Goal: Task Accomplishment & Management: Use online tool/utility

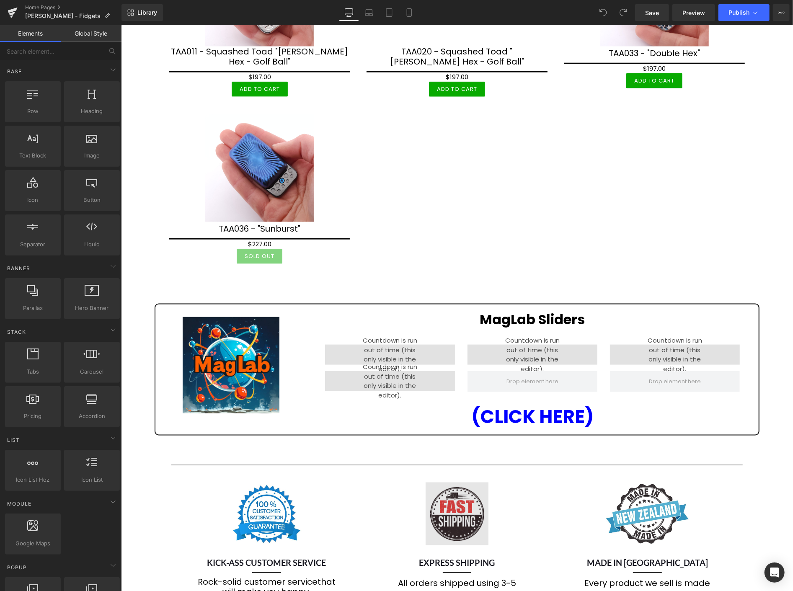
scroll to position [698, 0]
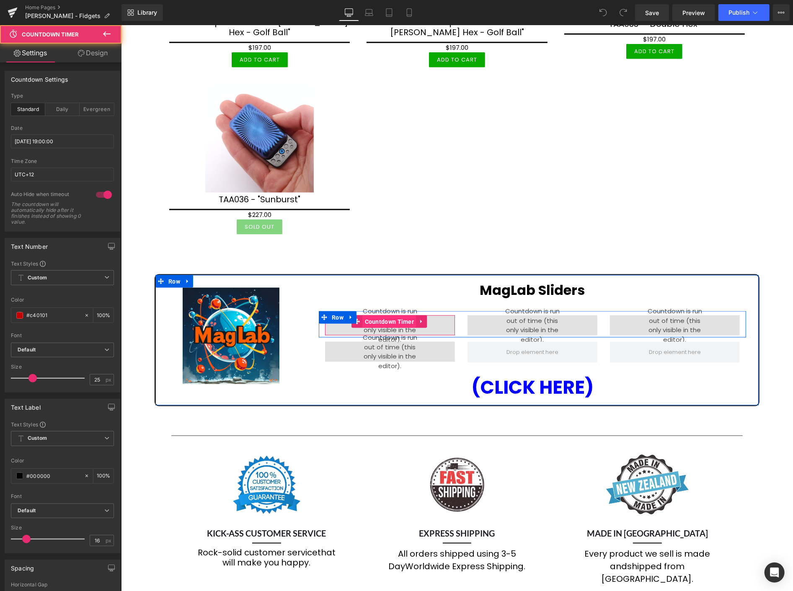
click at [376, 315] on div "00 Hours 00 Minutes 00 Seconds Countdown Timer" at bounding box center [390, 325] width 130 height 20
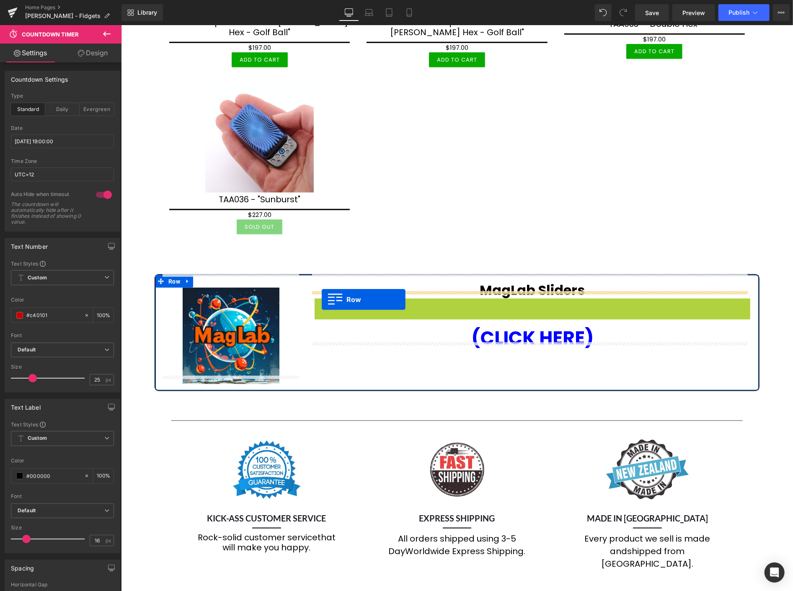
drag, startPoint x: 315, startPoint y: 299, endPoint x: 321, endPoint y: 299, distance: 6.7
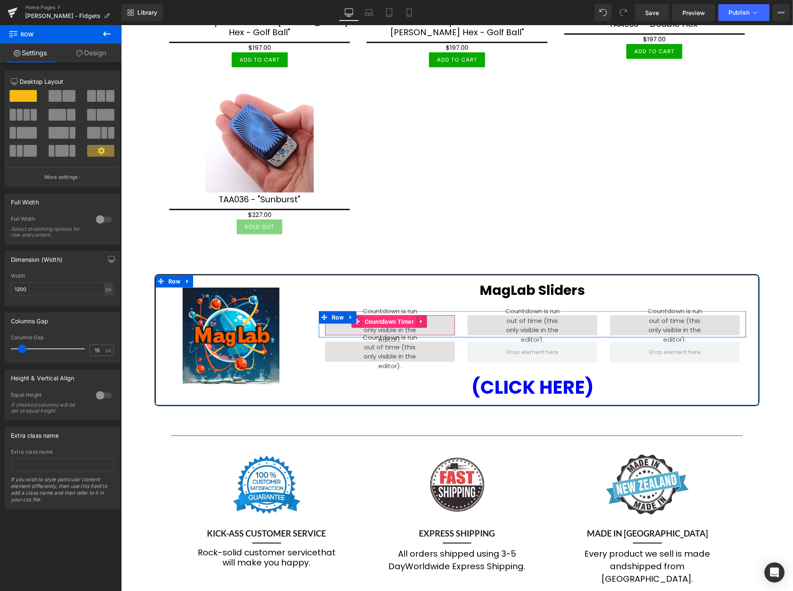
click at [391, 315] on span "Countdown Timer" at bounding box center [389, 321] width 54 height 13
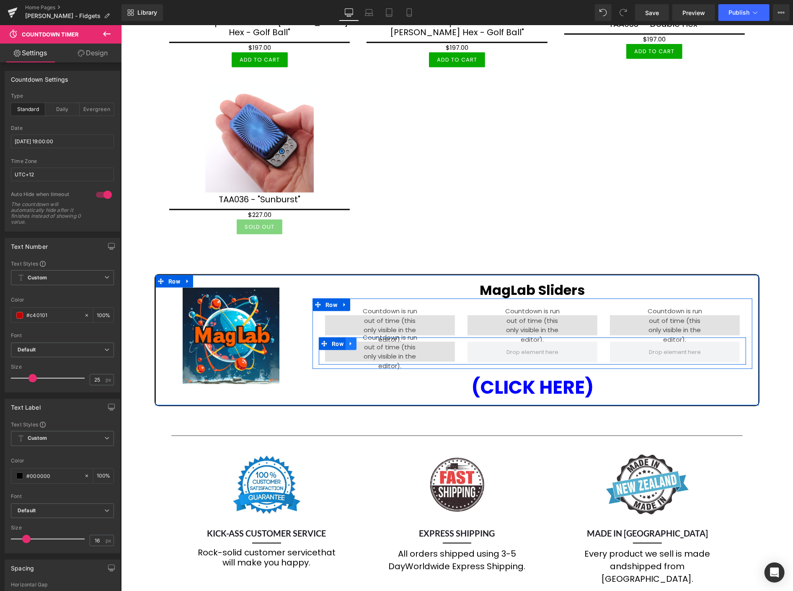
click at [349, 341] on icon at bounding box center [351, 344] width 6 height 6
click at [372, 341] on icon at bounding box center [373, 344] width 6 height 6
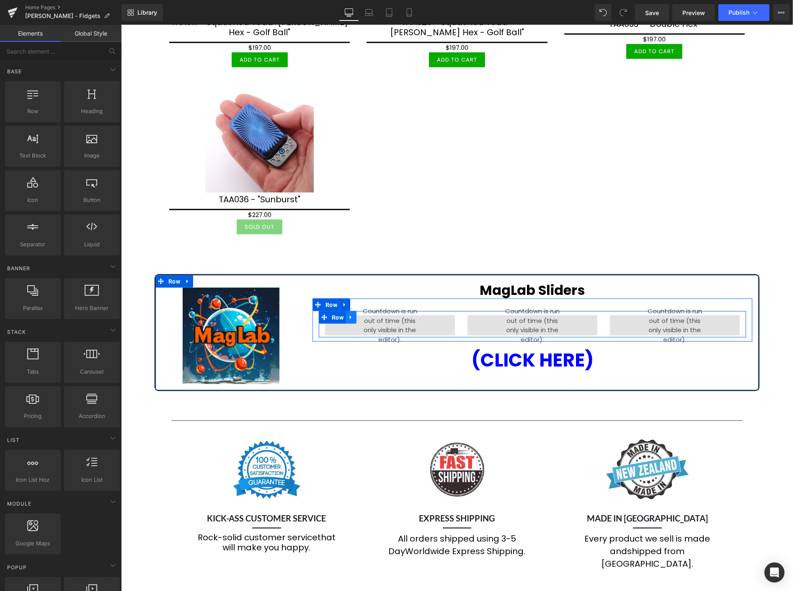
click at [348, 314] on icon at bounding box center [351, 317] width 6 height 6
click at [371, 314] on icon at bounding box center [373, 317] width 6 height 6
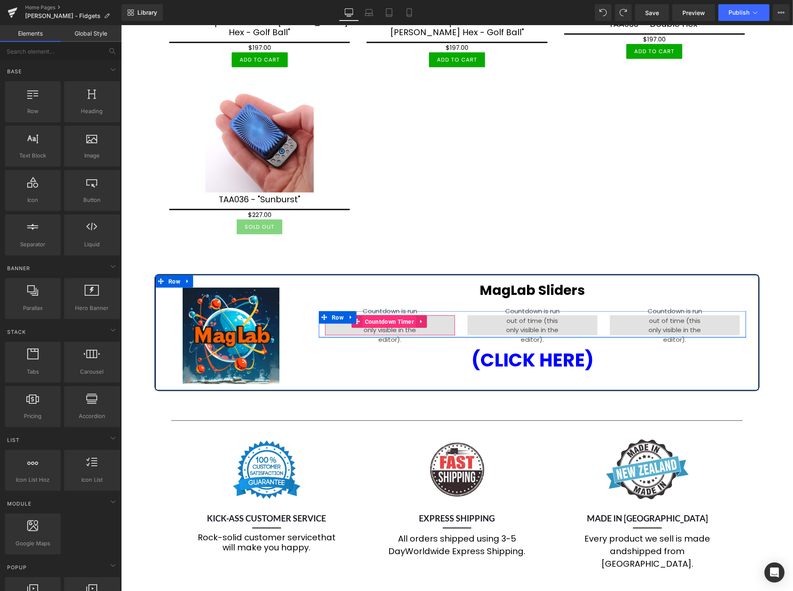
click at [393, 315] on span "Countdown Timer" at bounding box center [389, 321] width 54 height 13
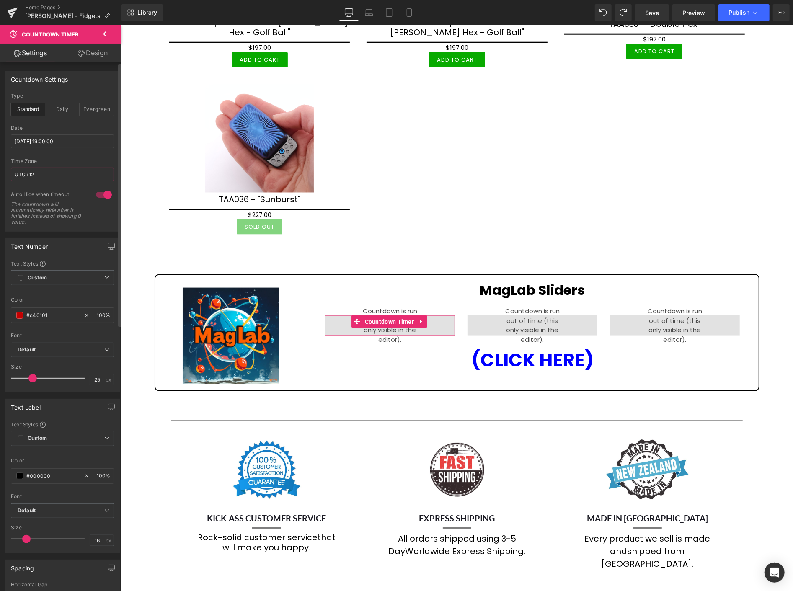
click at [54, 174] on input "UTC+12" at bounding box center [62, 175] width 103 height 14
type input "UTC+13"
click at [82, 145] on input "2025/09/25 19:00:00" at bounding box center [62, 142] width 103 height 14
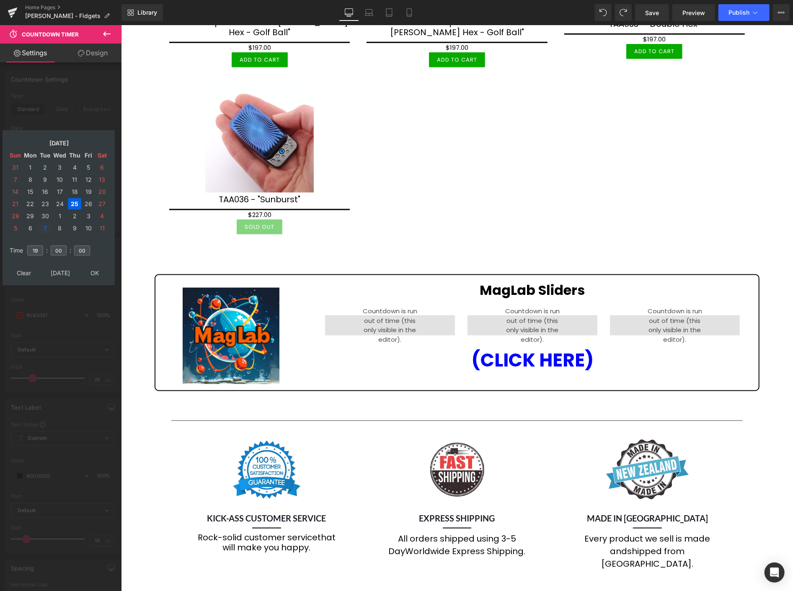
click at [43, 223] on td "7" at bounding box center [45, 228] width 13 height 11
click at [39, 248] on input "19" at bounding box center [35, 251] width 16 height 10
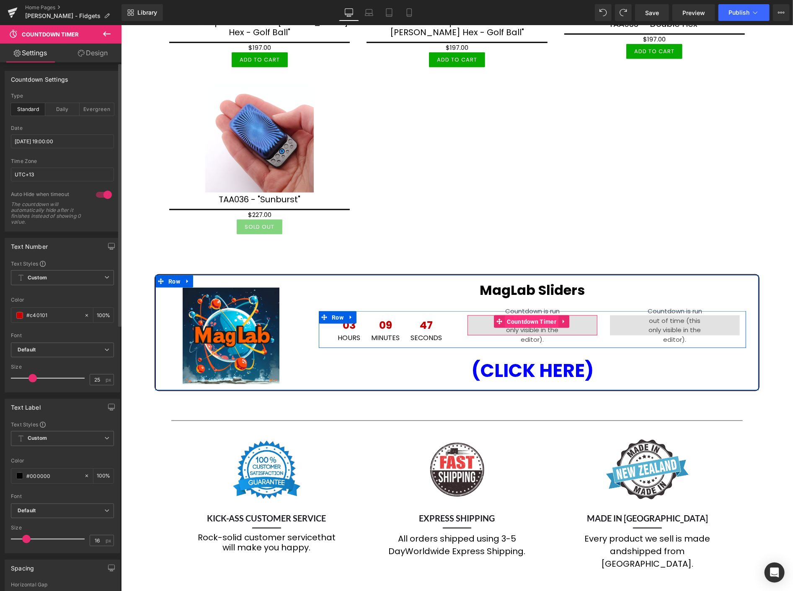
click at [530, 315] on span "Countdown Timer" at bounding box center [532, 321] width 54 height 13
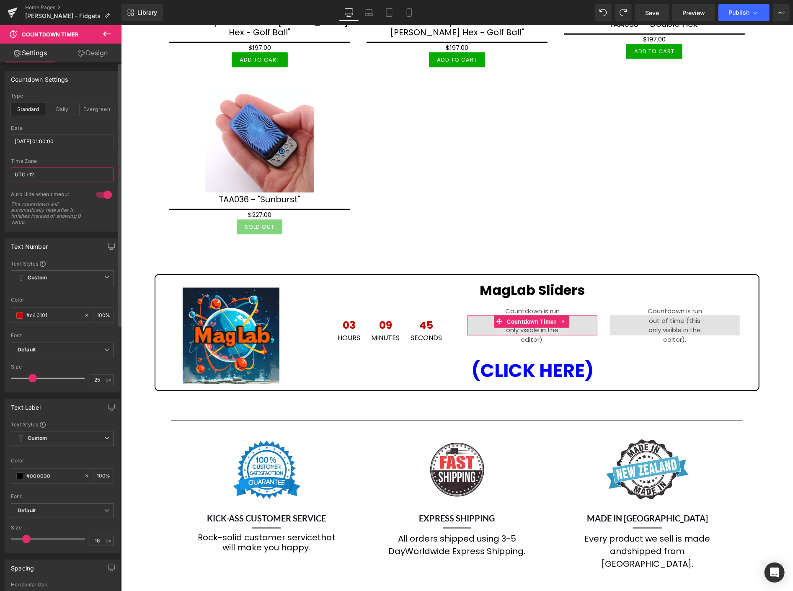
click at [48, 172] on input "UTC+12" at bounding box center [62, 175] width 103 height 14
type input "UTC+13"
click at [77, 140] on input "2025/09/26 01:00:00" at bounding box center [62, 142] width 103 height 14
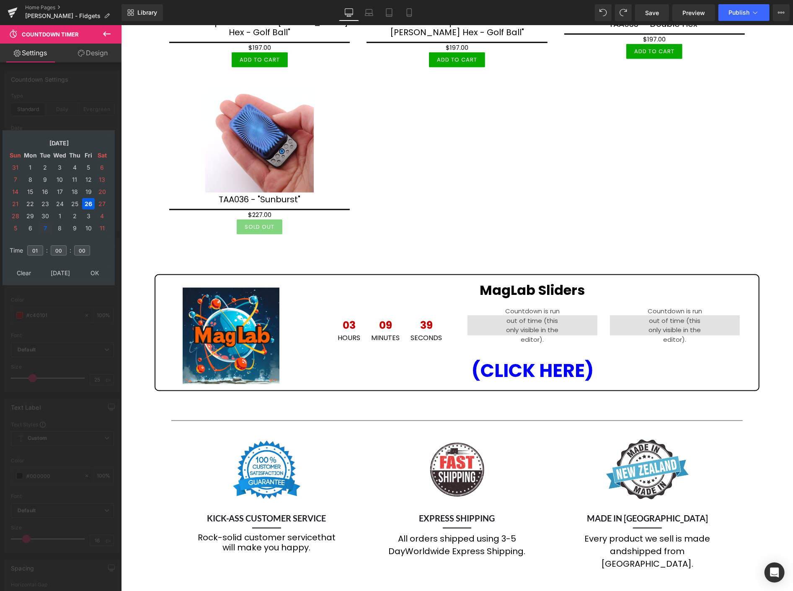
click at [43, 223] on td "7" at bounding box center [45, 228] width 13 height 11
click at [41, 246] on input "01" at bounding box center [35, 251] width 16 height 10
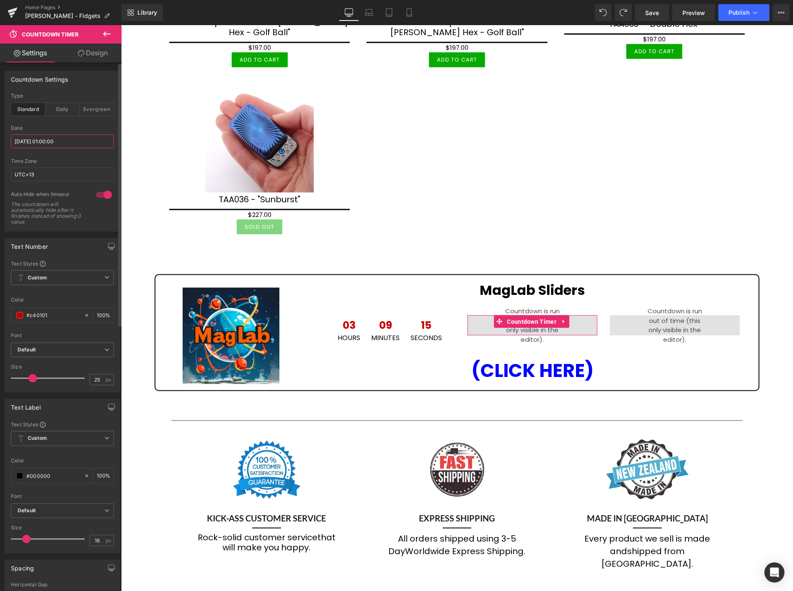
click at [72, 136] on input "2025/09/26 01:00:00" at bounding box center [62, 142] width 103 height 14
click at [72, 140] on input "2025/09/26 01:00:00" at bounding box center [62, 142] width 103 height 14
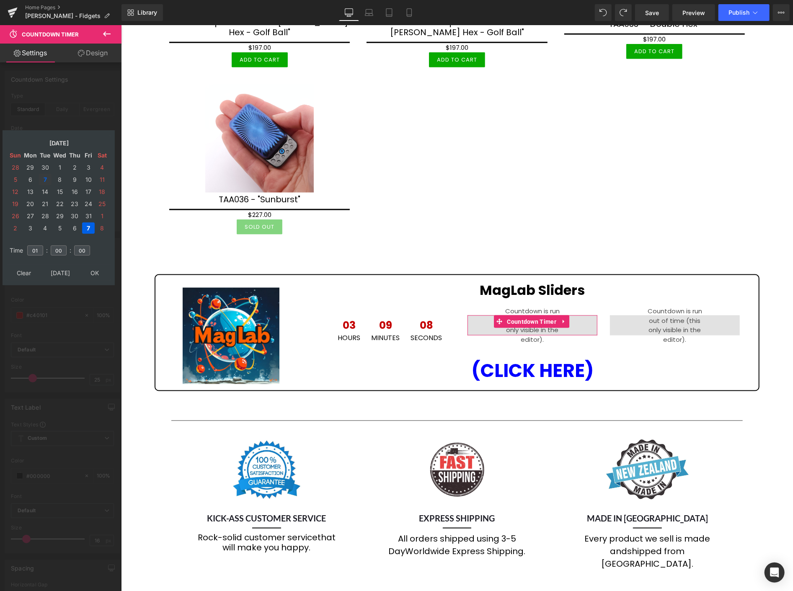
click at [43, 175] on td "7" at bounding box center [45, 179] width 13 height 11
click at [41, 246] on input "01" at bounding box center [35, 251] width 16 height 10
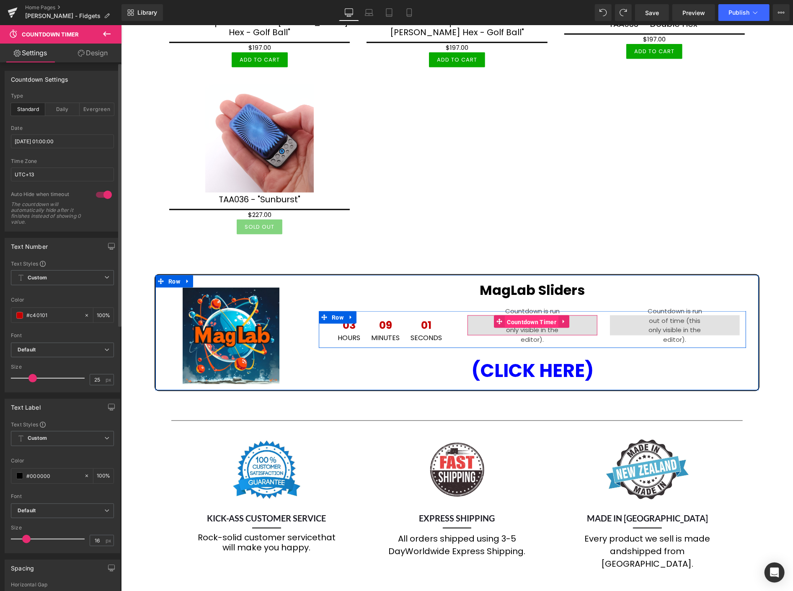
click at [530, 316] on span "Countdown Timer" at bounding box center [532, 322] width 54 height 13
click at [526, 316] on span "Countdown Timer" at bounding box center [532, 322] width 54 height 13
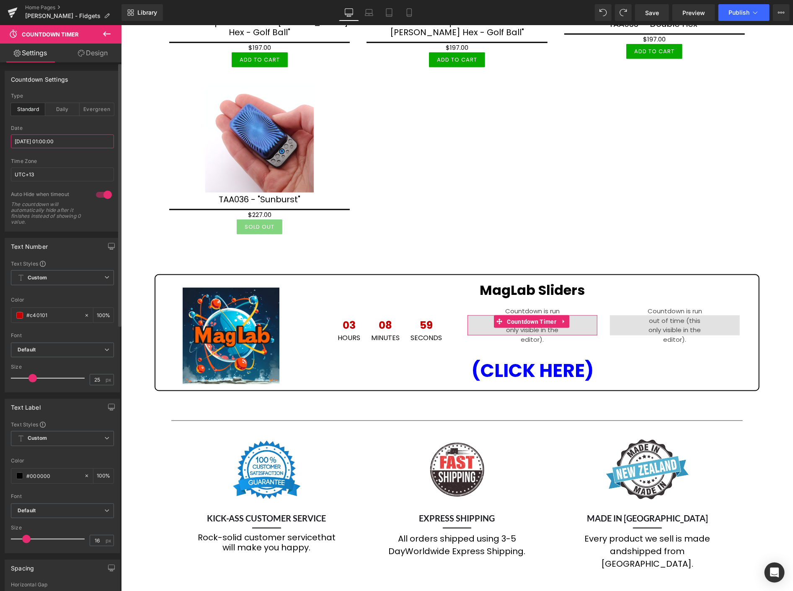
click at [70, 142] on input "2025/09/26 01:00:00" at bounding box center [62, 142] width 103 height 14
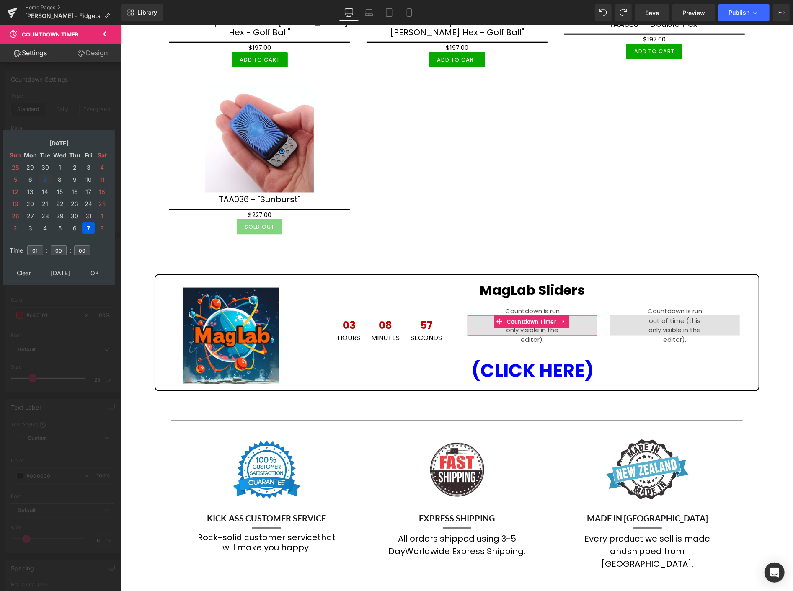
click at [47, 176] on td "7" at bounding box center [45, 179] width 13 height 11
click at [41, 246] on input "01" at bounding box center [35, 251] width 16 height 10
type input "0"
type input "01"
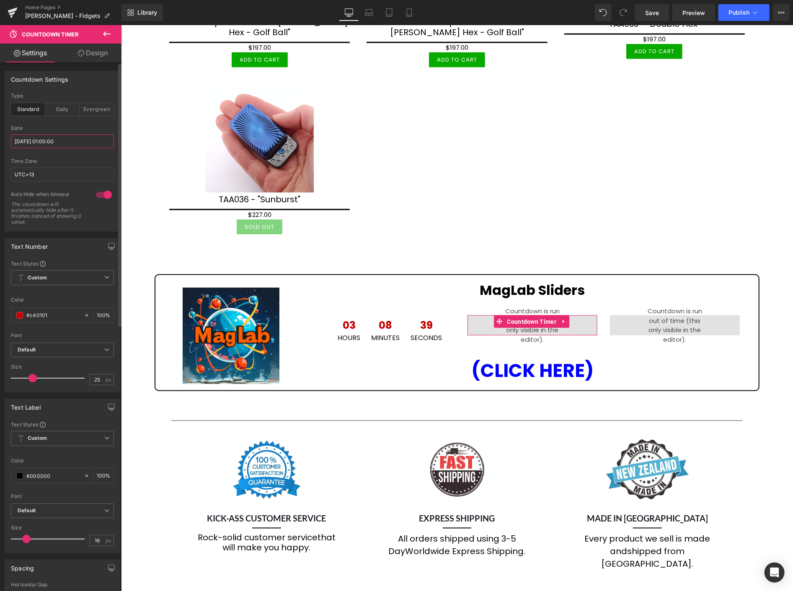
click at [75, 144] on input "2025/09/26 01:00:00" at bounding box center [62, 142] width 103 height 14
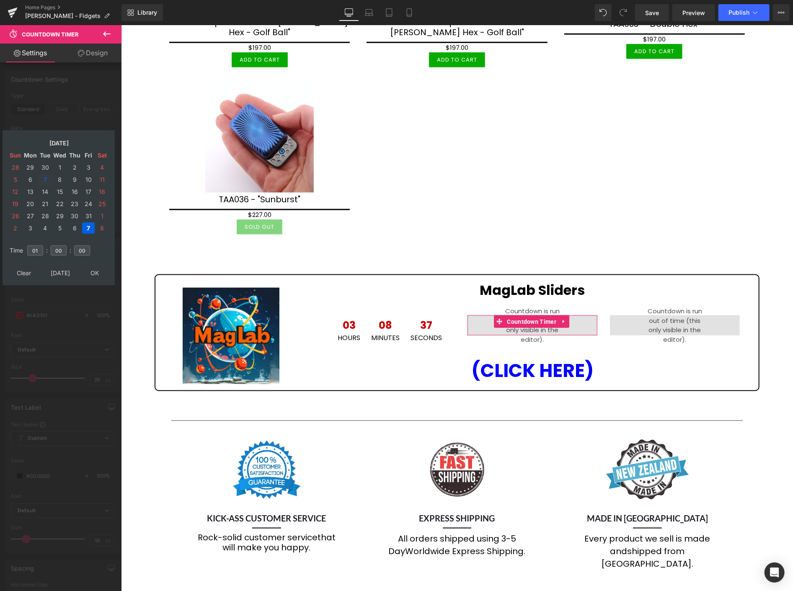
click at [47, 174] on td "7" at bounding box center [45, 179] width 13 height 11
click at [39, 246] on input "01" at bounding box center [35, 251] width 16 height 10
click at [56, 176] on td "8" at bounding box center [59, 179] width 15 height 11
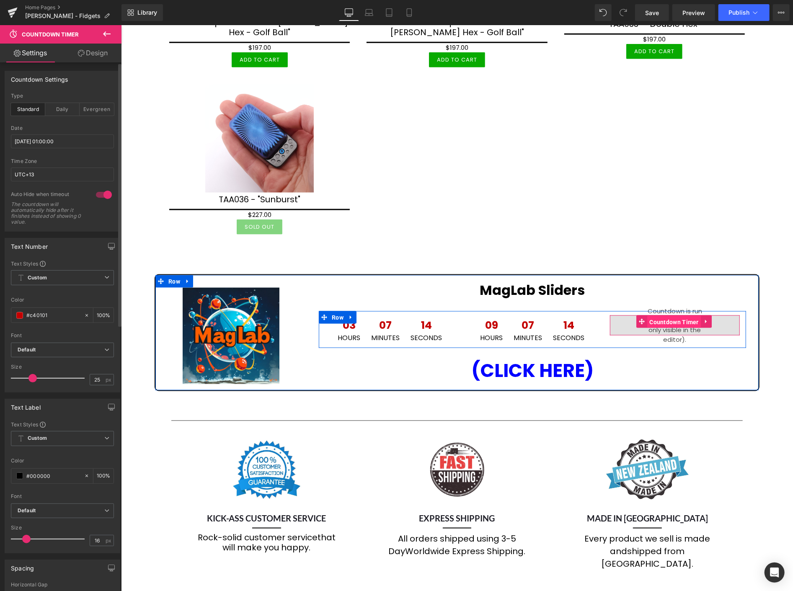
click at [659, 316] on span "Countdown Timer" at bounding box center [674, 322] width 54 height 13
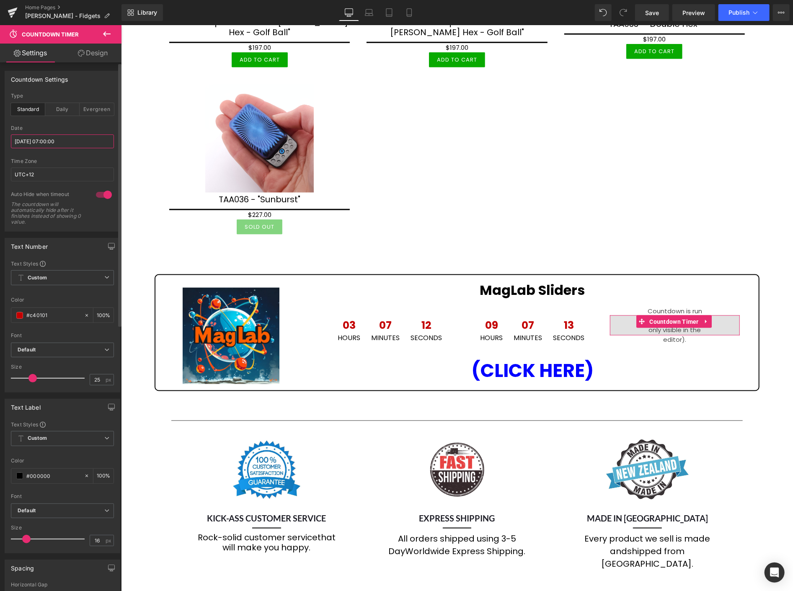
click at [73, 137] on input "2025/09/26 07:00:00" at bounding box center [62, 142] width 103 height 14
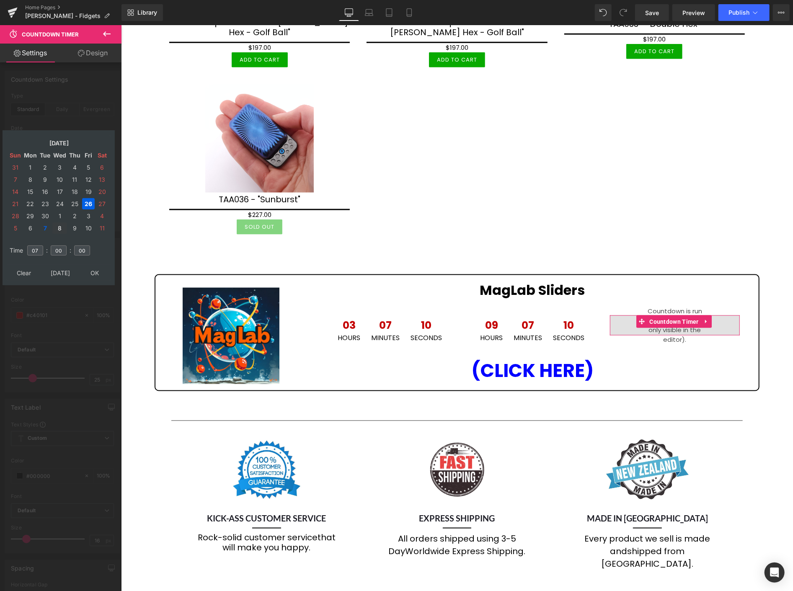
click at [59, 223] on td "8" at bounding box center [59, 228] width 15 height 11
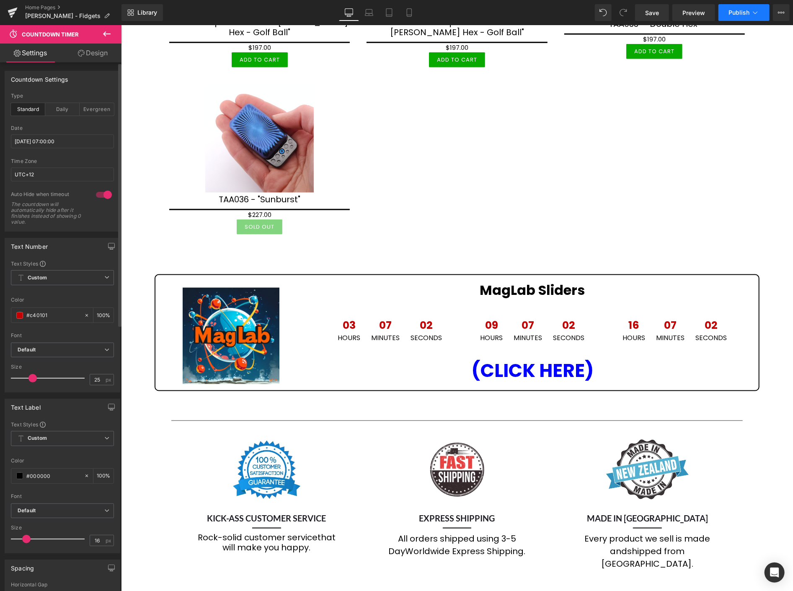
click at [736, 11] on span "Publish" at bounding box center [739, 12] width 21 height 7
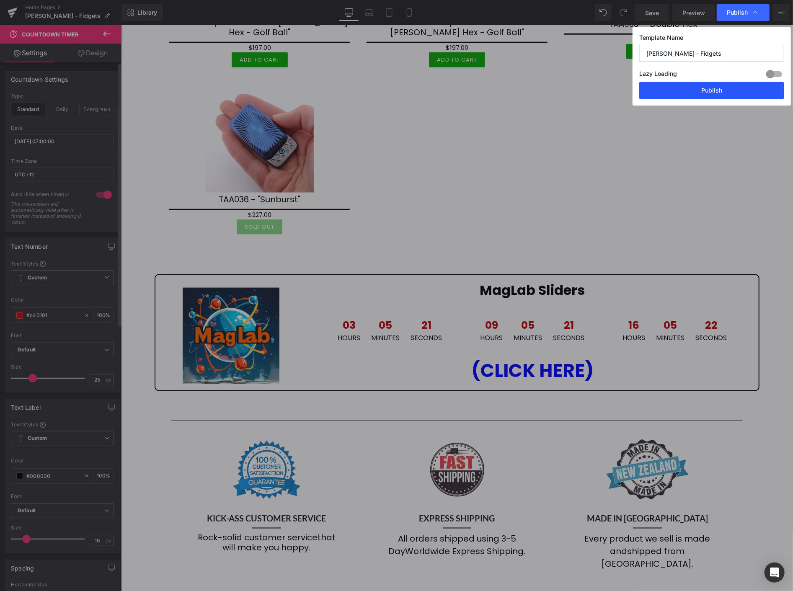
drag, startPoint x: 714, startPoint y: 91, endPoint x: 558, endPoint y: 198, distance: 189.1
click at [714, 90] on button "Publish" at bounding box center [711, 90] width 145 height 17
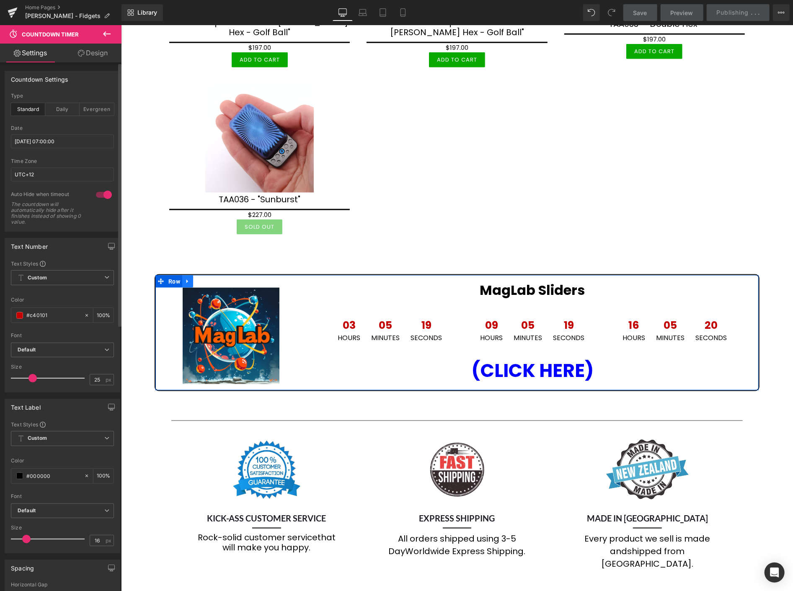
click at [188, 278] on icon at bounding box center [187, 281] width 6 height 6
click at [186, 278] on icon at bounding box center [187, 281] width 6 height 6
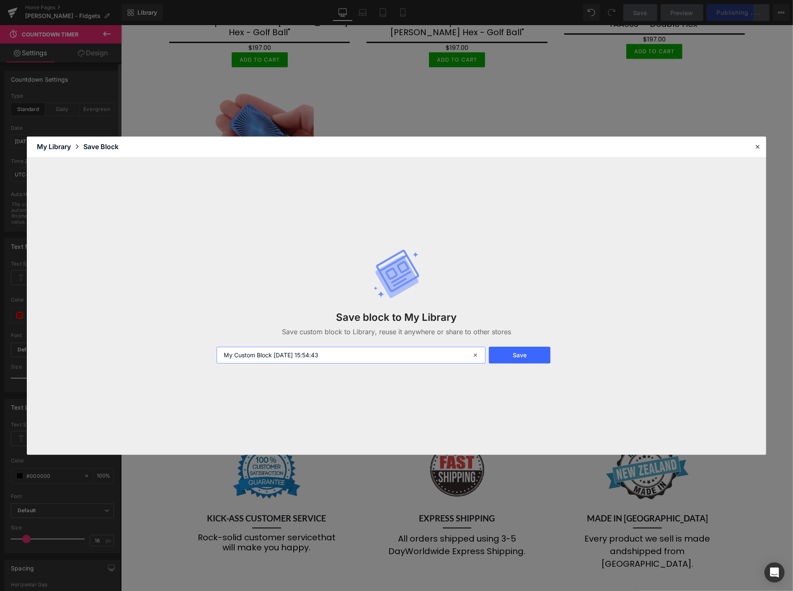
drag, startPoint x: 349, startPoint y: 353, endPoint x: 166, endPoint y: 342, distance: 184.3
click at [166, 342] on div "Save block to My Library Save custom block to Library, reuse it anywhere or sha…" at bounding box center [397, 307] width 740 height 298
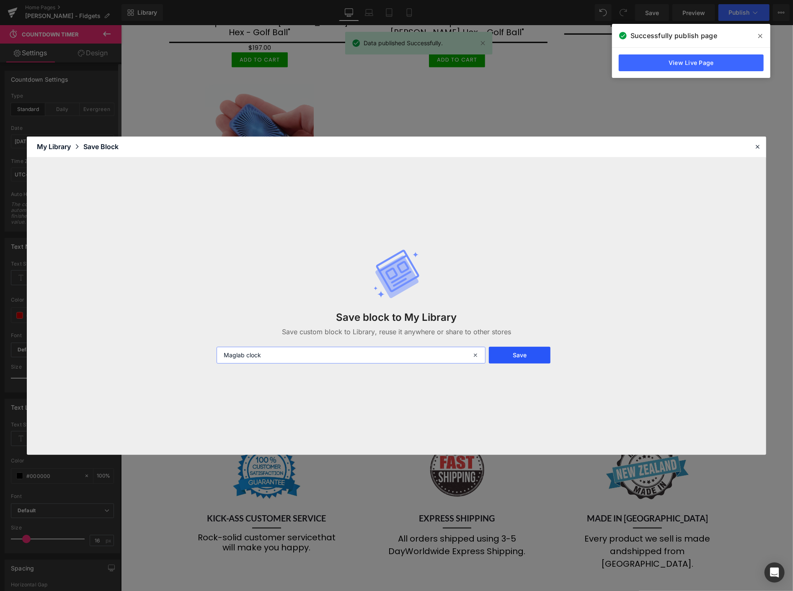
type input "Maglab clock"
click at [520, 355] on button "Save" at bounding box center [520, 355] width 62 height 17
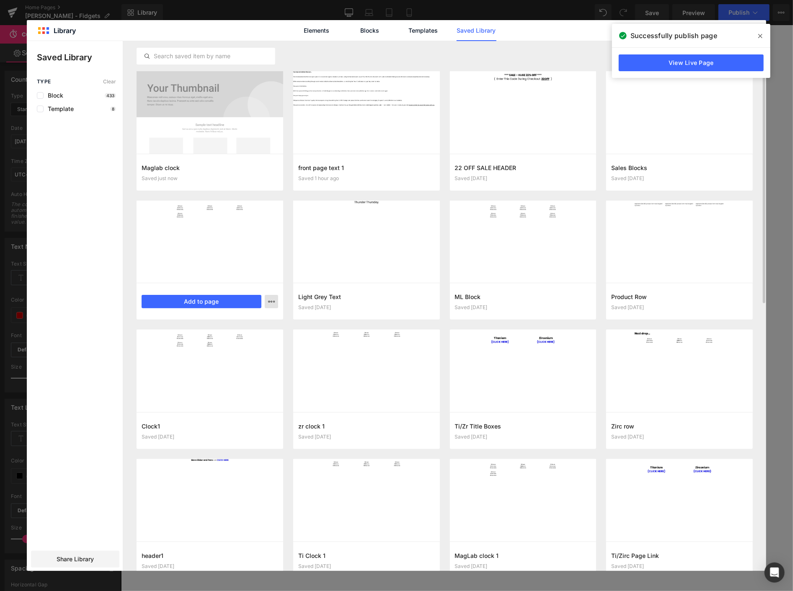
click at [271, 299] on icon "button" at bounding box center [271, 301] width 7 height 7
click at [216, 333] on div "Delete" at bounding box center [231, 338] width 96 height 18
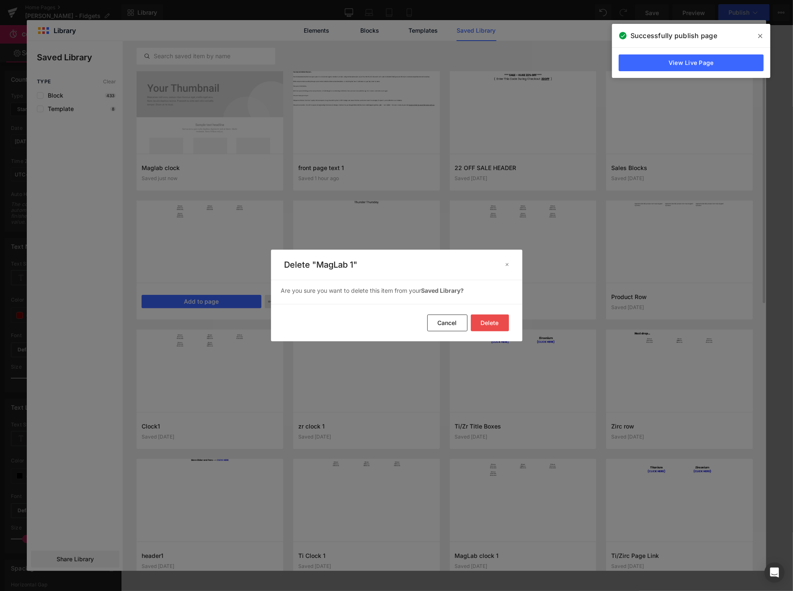
click at [495, 317] on button "Delete" at bounding box center [490, 323] width 38 height 17
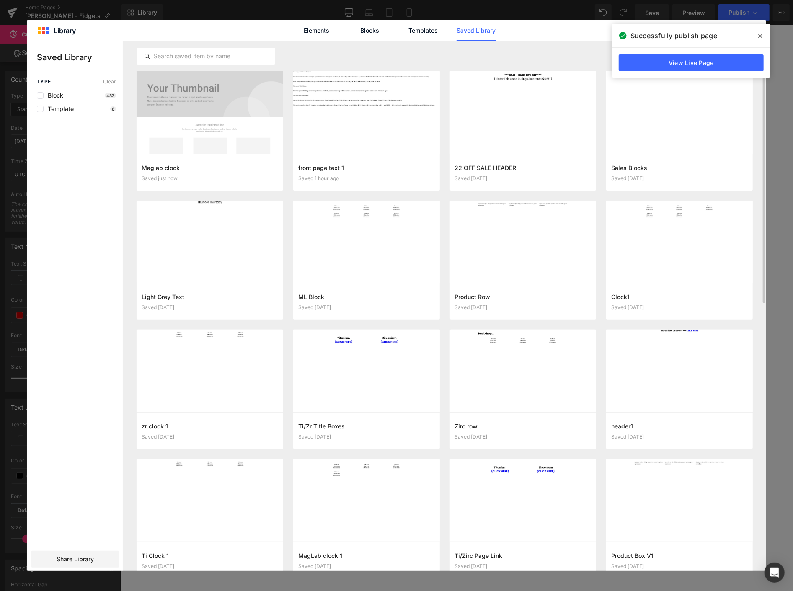
click at [758, 34] on icon at bounding box center [760, 36] width 4 height 7
drag, startPoint x: 755, startPoint y: 28, endPoint x: 633, endPoint y: 4, distance: 124.2
click at [755, 28] on icon at bounding box center [755, 31] width 8 height 8
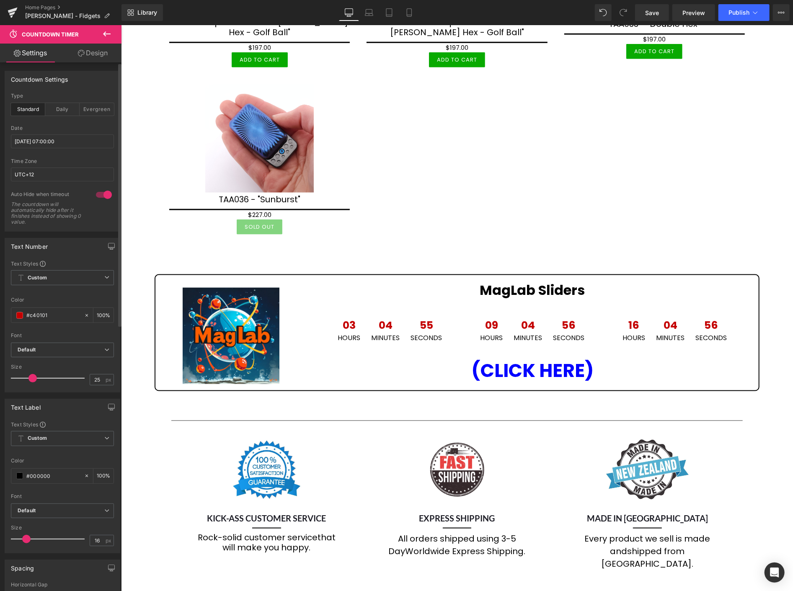
click at [42, 2] on div "Home Pages Magnus - Fidgets" at bounding box center [61, 12] width 122 height 25
click at [44, 7] on link "Home Pages" at bounding box center [73, 7] width 96 height 7
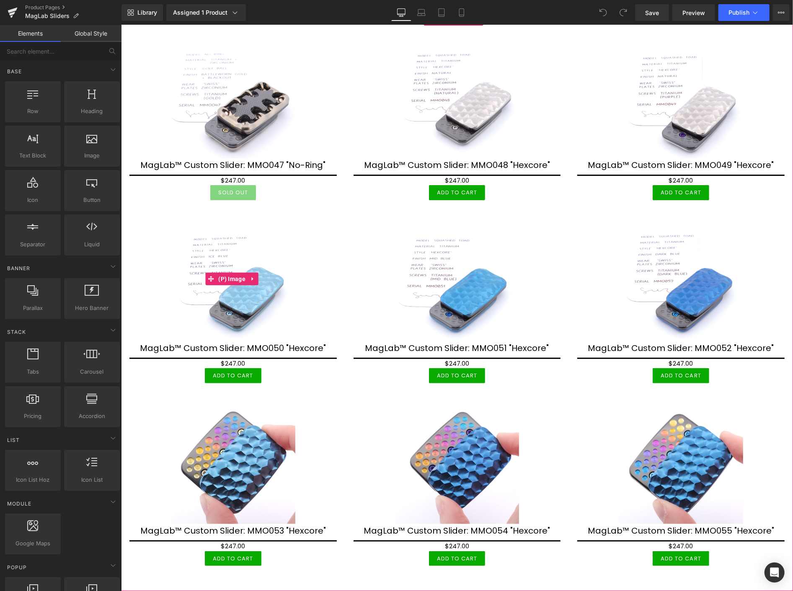
scroll to position [93, 0]
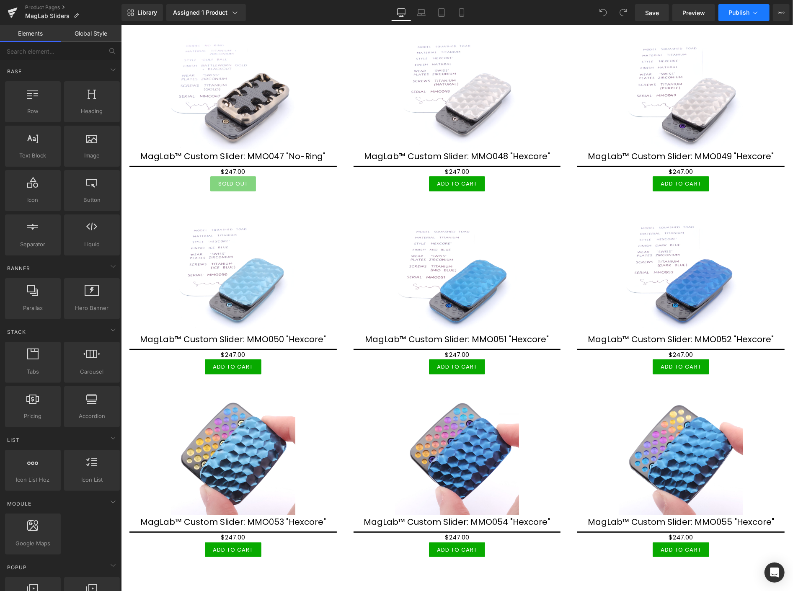
click at [735, 12] on span "Publish" at bounding box center [739, 12] width 21 height 7
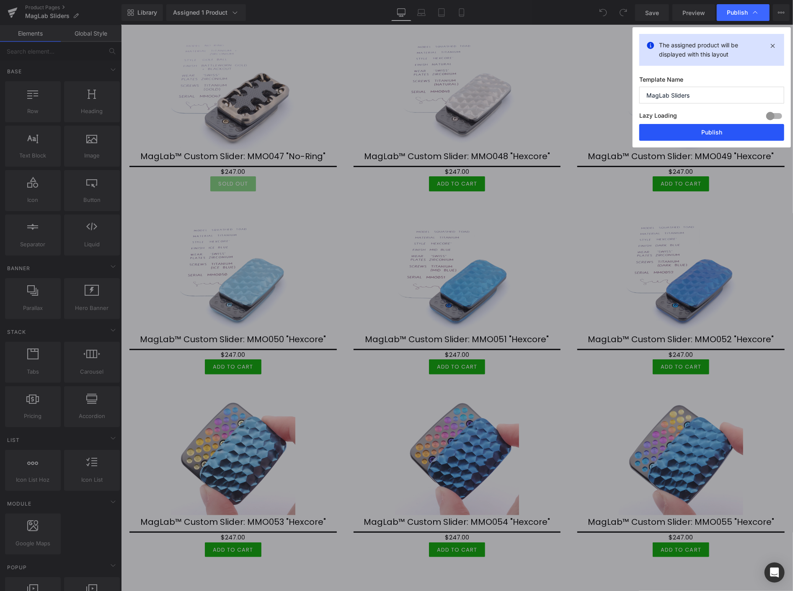
click at [723, 131] on button "Publish" at bounding box center [711, 132] width 145 height 17
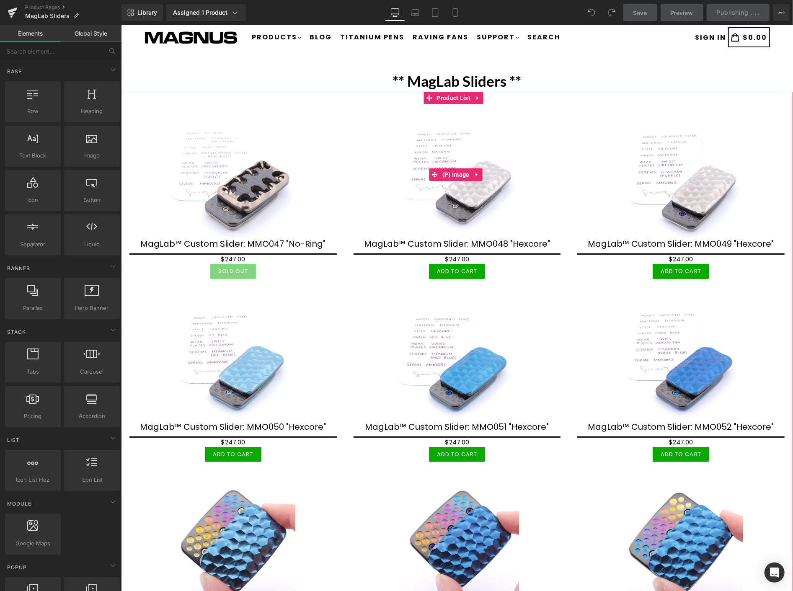
scroll to position [0, 0]
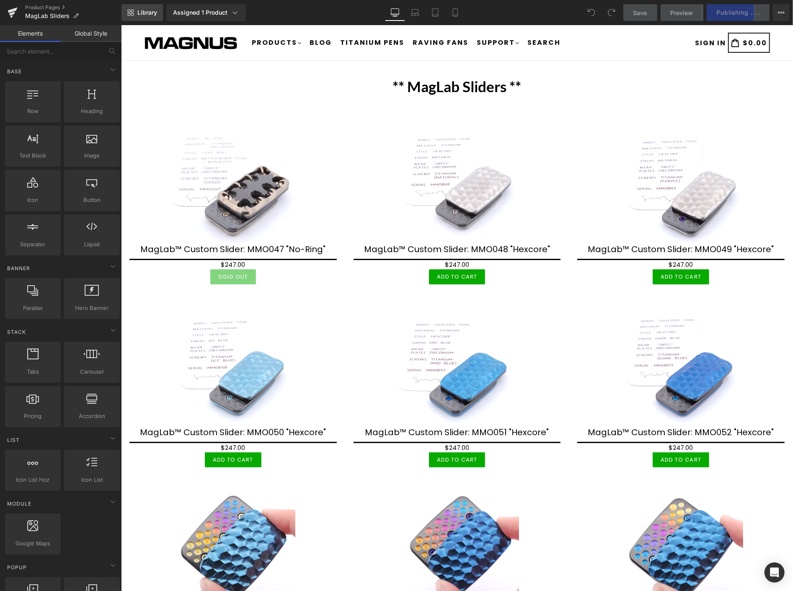
click at [150, 14] on span "Library" at bounding box center [147, 13] width 20 height 8
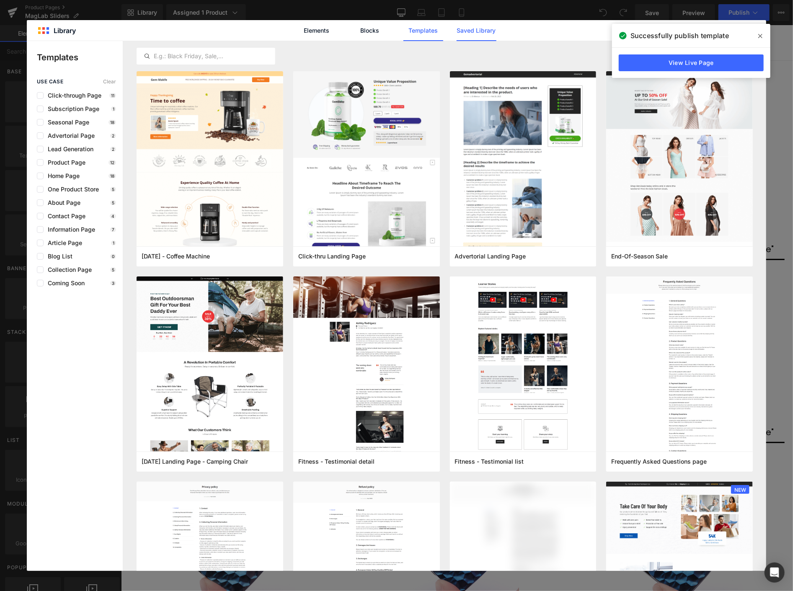
click at [480, 27] on link "Saved Library" at bounding box center [477, 30] width 40 height 21
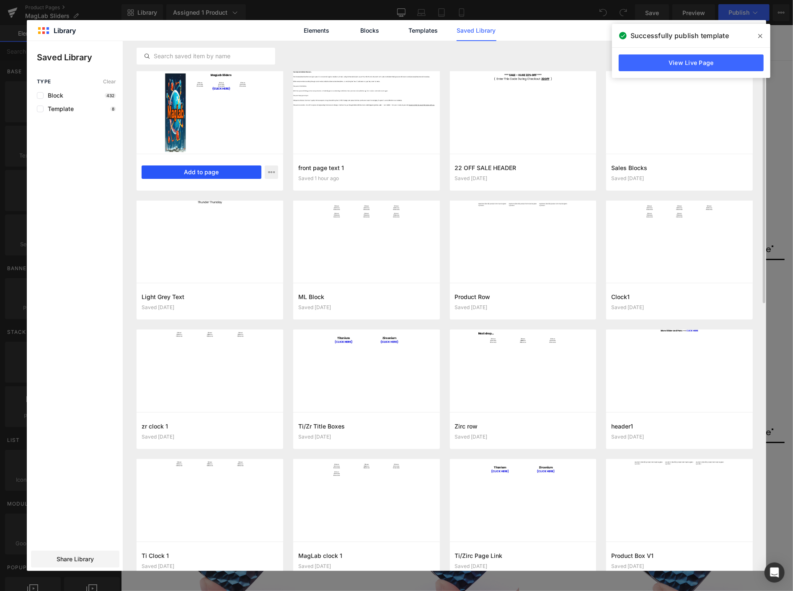
click at [215, 170] on button "Add to page" at bounding box center [202, 172] width 120 height 13
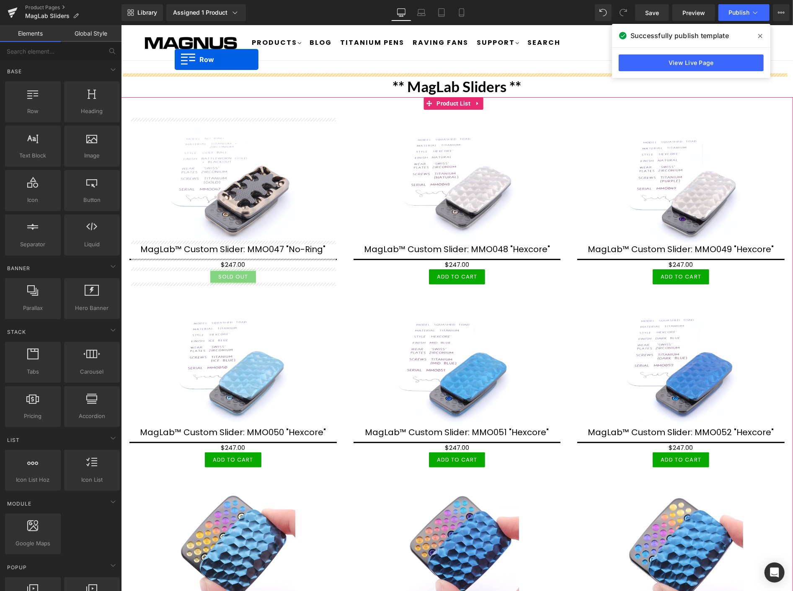
drag, startPoint x: 160, startPoint y: 329, endPoint x: 173, endPoint y: 61, distance: 268.1
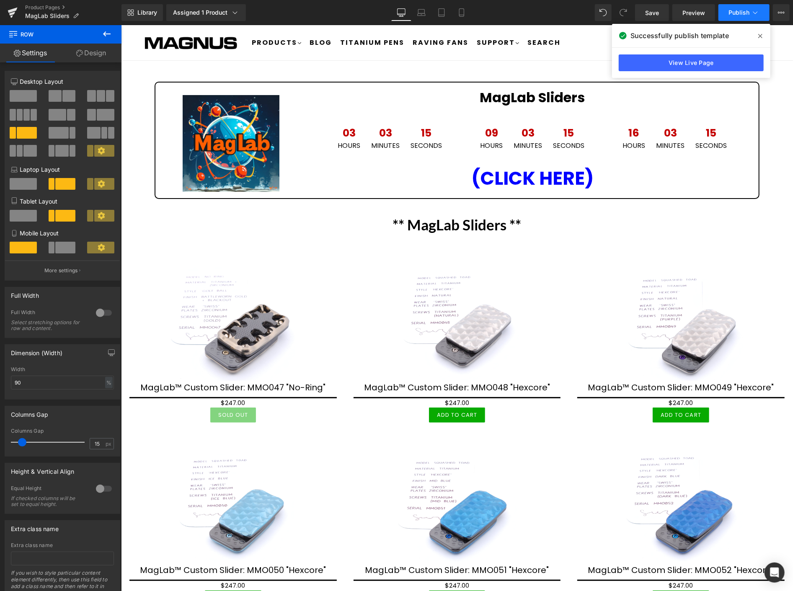
click at [736, 13] on span "Publish" at bounding box center [739, 12] width 21 height 7
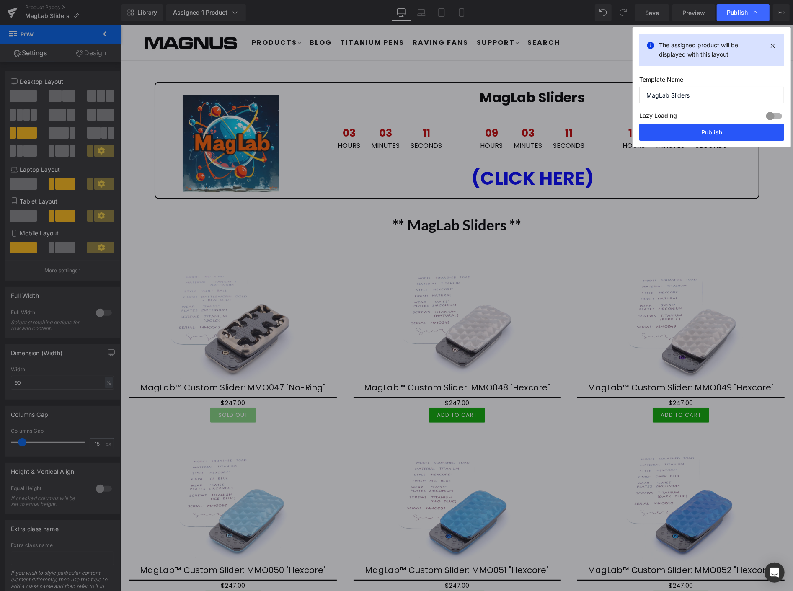
click at [730, 130] on button "Publish" at bounding box center [711, 132] width 145 height 17
